Goal: Information Seeking & Learning: Learn about a topic

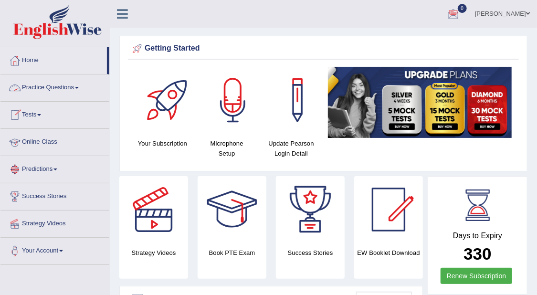
click at [82, 87] on link "Practice Questions" at bounding box center [54, 87] width 109 height 24
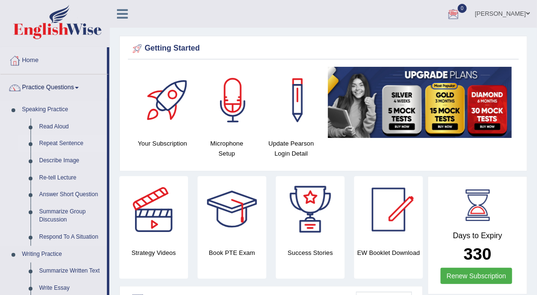
drag, startPoint x: 109, startPoint y: 105, endPoint x: 109, endPoint y: 141, distance: 36.8
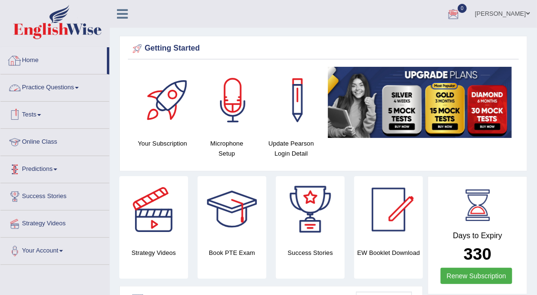
click at [79, 86] on link "Practice Questions" at bounding box center [54, 87] width 109 height 24
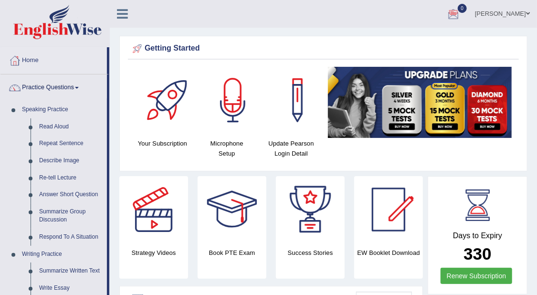
click at [79, 86] on link "Practice Questions" at bounding box center [53, 87] width 107 height 24
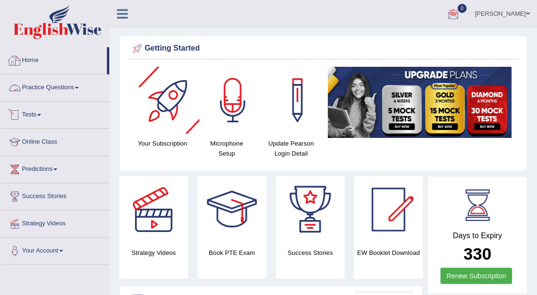
click at [75, 85] on link "Practice Questions" at bounding box center [54, 87] width 109 height 24
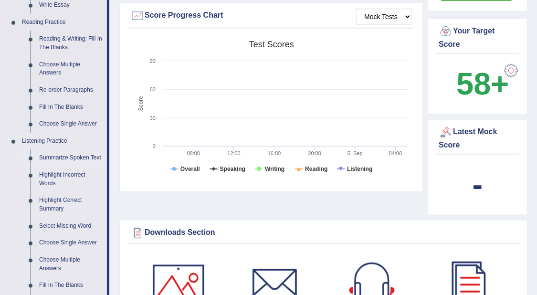
scroll to position [299, 0]
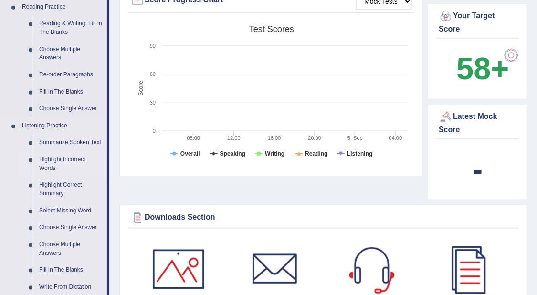
click at [54, 161] on link "Highlight Incorrect Words" at bounding box center [71, 163] width 72 height 25
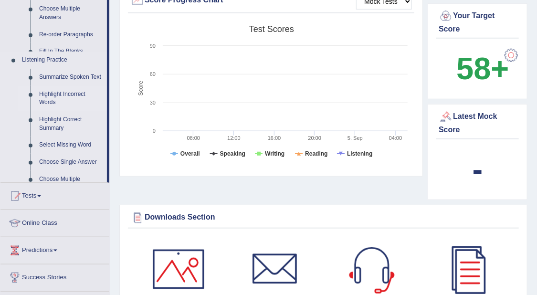
scroll to position [110, 0]
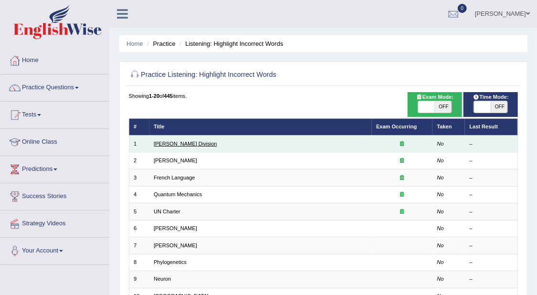
click at [164, 141] on link "Ward Division" at bounding box center [186, 144] width 64 height 6
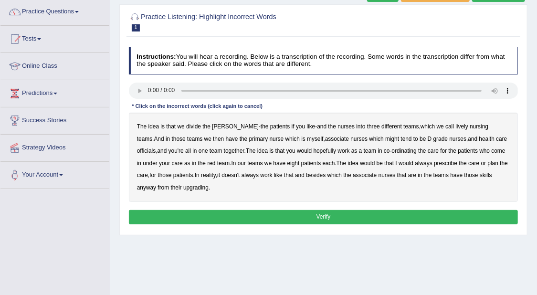
scroll to position [60, 0]
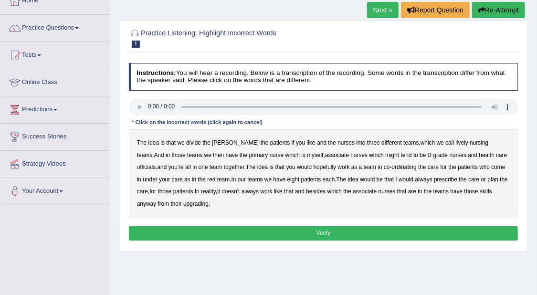
click at [270, 144] on b "patients" at bounding box center [280, 142] width 20 height 7
click at [270, 145] on b "patients" at bounding box center [280, 142] width 20 height 7
click at [270, 143] on b "patients" at bounding box center [280, 142] width 20 height 7
click at [270, 145] on b "patients" at bounding box center [280, 142] width 20 height 7
click at [446, 145] on b "call" at bounding box center [450, 142] width 9 height 7
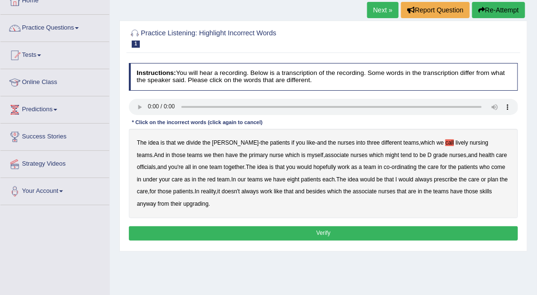
drag, startPoint x: 486, startPoint y: 156, endPoint x: 484, endPoint y: 162, distance: 6.2
click at [486, 159] on div "The idea is that we divide the ward - the patients if you like - and the nurses…" at bounding box center [324, 173] width 390 height 89
click at [156, 164] on b "officials" at bounding box center [146, 167] width 19 height 7
click at [288, 179] on b "eight" at bounding box center [294, 179] width 12 height 7
click at [358, 194] on b "associate" at bounding box center [365, 191] width 24 height 7
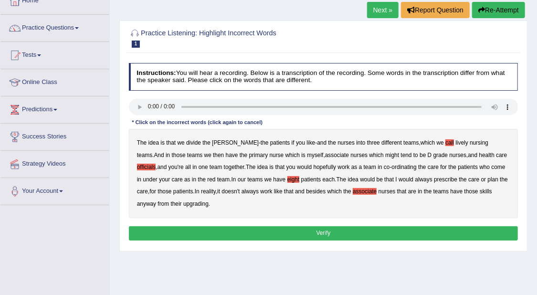
click at [183, 205] on b "upgrading" at bounding box center [195, 204] width 25 height 7
click at [363, 234] on button "Verify" at bounding box center [324, 233] width 390 height 14
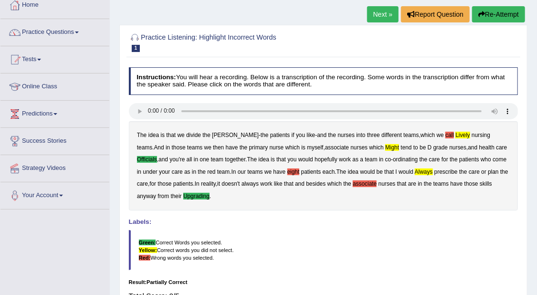
scroll to position [27, 0]
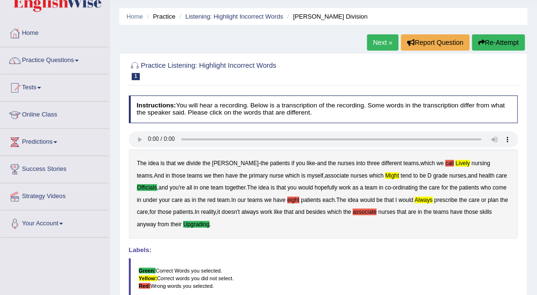
click at [377, 40] on link "Next »" at bounding box center [383, 42] width 32 height 16
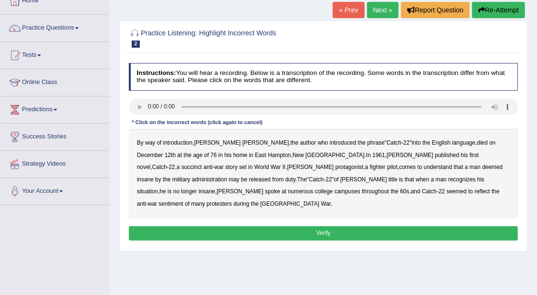
scroll to position [119, 0]
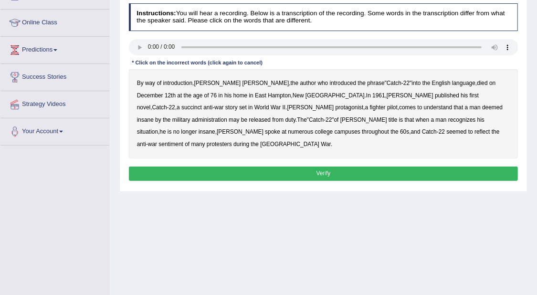
click at [387, 96] on b "Heller" at bounding box center [410, 95] width 47 height 7
click at [227, 117] on b "administration" at bounding box center [209, 120] width 35 height 7
click at [314, 129] on b "numerous" at bounding box center [301, 132] width 25 height 7
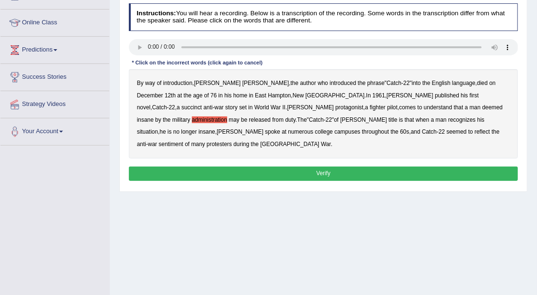
click at [475, 132] on b "reflect" at bounding box center [482, 132] width 15 height 7
click at [406, 167] on button "Verify" at bounding box center [324, 174] width 390 height 14
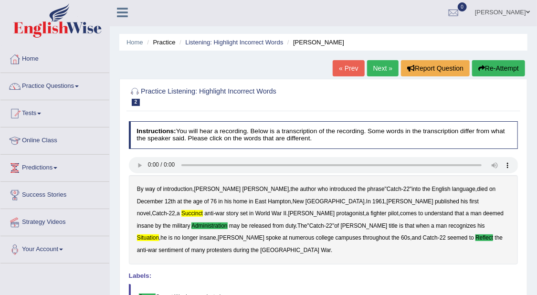
scroll to position [0, 0]
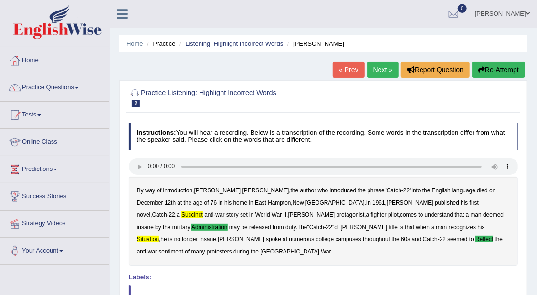
click at [378, 71] on link "Next »" at bounding box center [383, 70] width 32 height 16
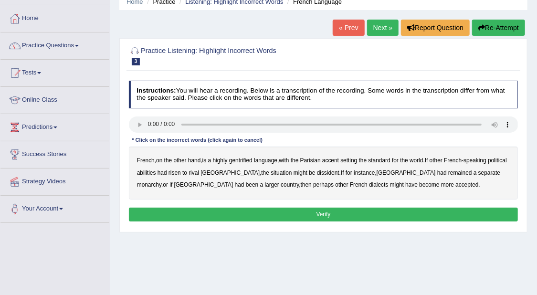
scroll to position [60, 0]
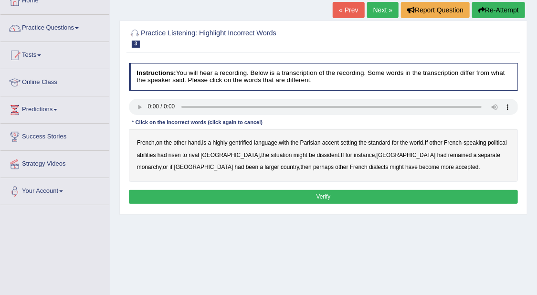
click at [246, 141] on b "gentrified" at bounding box center [240, 142] width 23 height 7
click at [317, 156] on b "dissident" at bounding box center [328, 155] width 22 height 7
click at [161, 164] on b "monarchy" at bounding box center [149, 167] width 24 height 7
click at [400, 197] on button "Verify" at bounding box center [324, 197] width 390 height 14
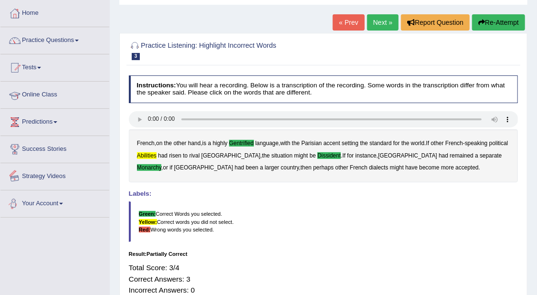
scroll to position [0, 0]
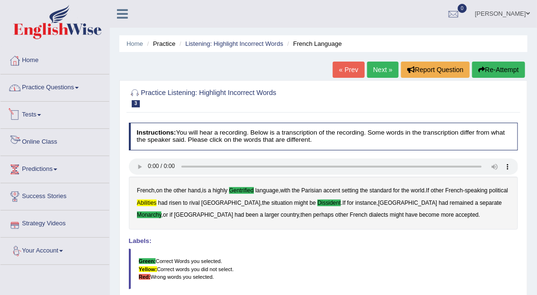
click at [86, 92] on link "Practice Questions" at bounding box center [54, 87] width 109 height 24
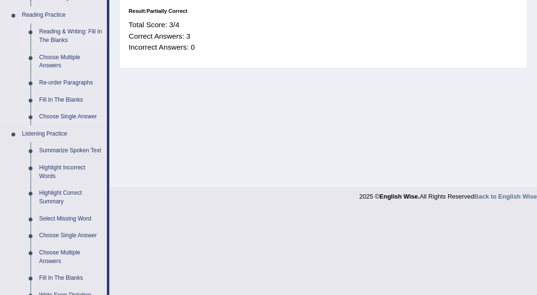
scroll to position [299, 0]
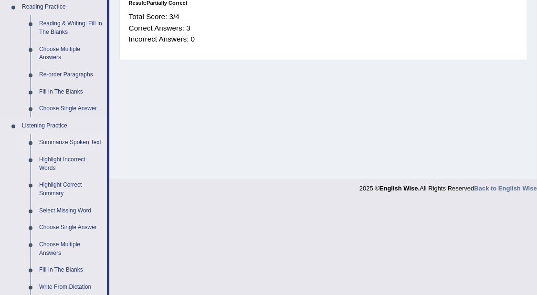
click at [94, 139] on link "Summarize Spoken Text" at bounding box center [71, 142] width 72 height 17
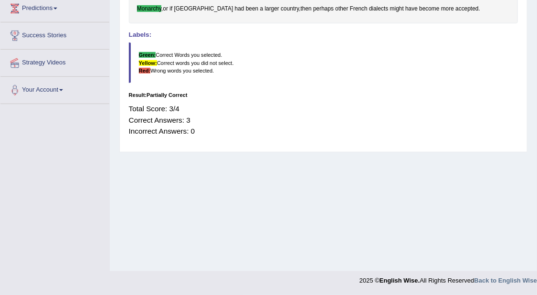
scroll to position [120, 0]
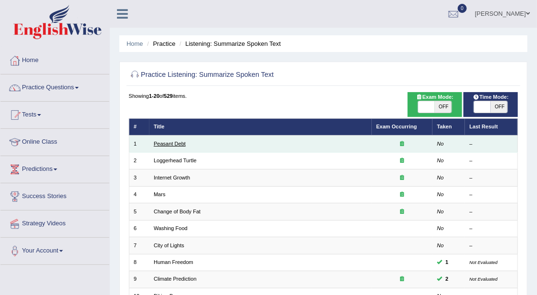
click at [181, 141] on link "Peasant Debt" at bounding box center [170, 144] width 32 height 6
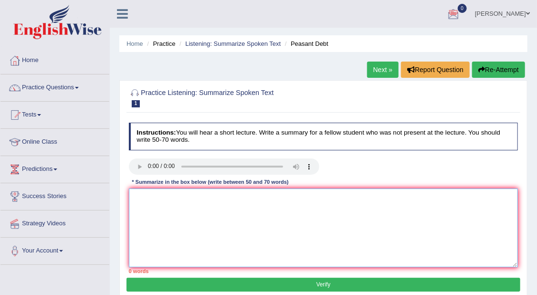
click at [319, 236] on textarea at bounding box center [324, 228] width 390 height 79
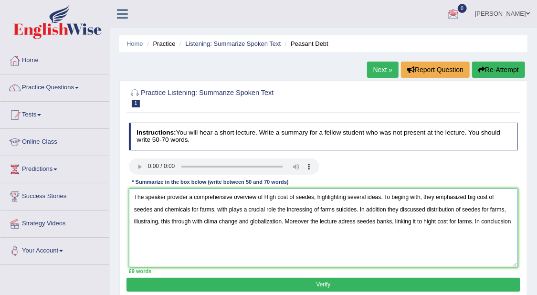
drag, startPoint x: 209, startPoint y: 209, endPoint x: 341, endPoint y: 207, distance: 131.9
click at [341, 207] on textarea "The speaker provider a comprehensive overview of High cost of seedes, highlight…" at bounding box center [324, 228] width 390 height 79
click at [340, 208] on textarea "The speaker provider a comprehensive overview of High cost of seedes, highlight…" at bounding box center [324, 228] width 390 height 79
drag, startPoint x: 214, startPoint y: 207, endPoint x: 338, endPoint y: 208, distance: 124.2
click at [338, 208] on textarea "The speaker provider a comprehensive overview of High cost of seedes, highlight…" at bounding box center [324, 228] width 390 height 79
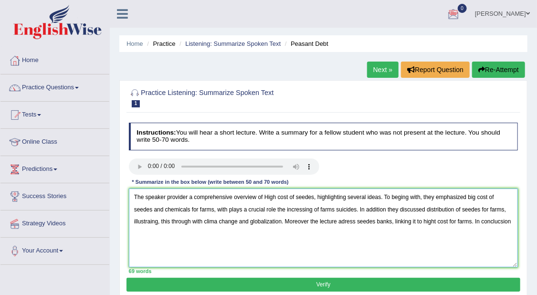
click at [203, 241] on textarea "The speaker provider a comprehensive overview of High cost of seedes, highlight…" at bounding box center [324, 228] width 390 height 79
drag, startPoint x: 209, startPoint y: 211, endPoint x: 341, endPoint y: 209, distance: 131.9
click at [341, 209] on textarea "The speaker provider a comprehensive overview of High cost of seedes, highlight…" at bounding box center [324, 228] width 390 height 79
click at [212, 225] on textarea "The speaker provider a comprehensive overview of High cost of seedes, highlight…" at bounding box center [324, 228] width 390 height 79
click at [193, 234] on textarea "The speaker provider a comprehensive overview of High cost of seedes, highlight…" at bounding box center [324, 228] width 390 height 79
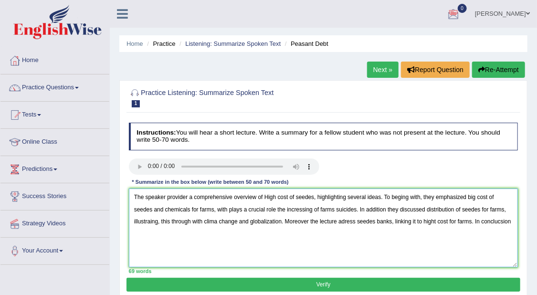
paste textarea "plays a crucial role the incressing of farms suicides."
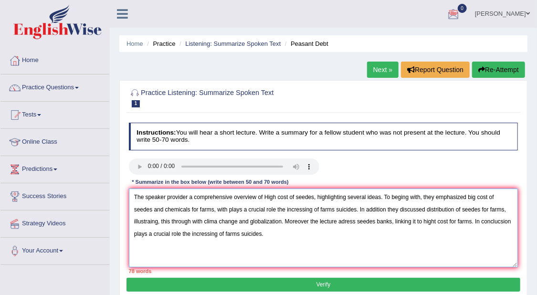
click at [338, 210] on textarea "The speaker provider a comprehensive overview of High cost of seedes, highlight…" at bounding box center [324, 228] width 390 height 79
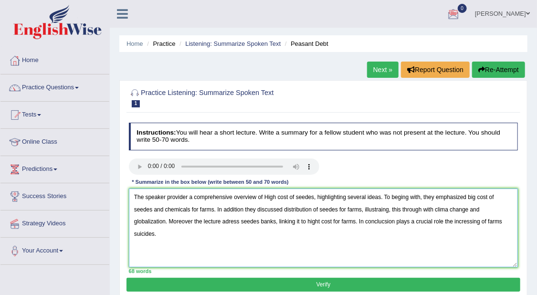
click at [200, 208] on textarea "The speaker provider a comprehensive overview of High cost of seedes, highlight…" at bounding box center [324, 228] width 390 height 79
click at [196, 239] on textarea "The speaker provider a comprehensive overview of High cost of seedes, highlight…" at bounding box center [324, 228] width 390 height 79
click at [199, 206] on textarea "The speaker provider a comprehensive overview of High cost of seedes, highlight…" at bounding box center [324, 228] width 390 height 79
type textarea "The speaker provider a comprehensive overview of High cost of seedes, highlight…"
click at [322, 282] on button "Verify" at bounding box center [324, 285] width 394 height 14
